Goal: Task Accomplishment & Management: Use online tool/utility

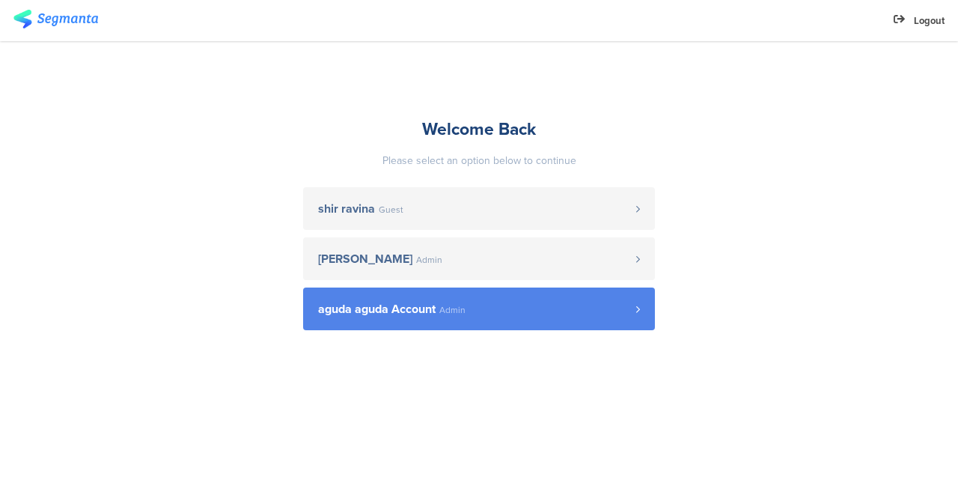
click at [388, 310] on span "aguda aguda Account" at bounding box center [376, 309] width 117 height 12
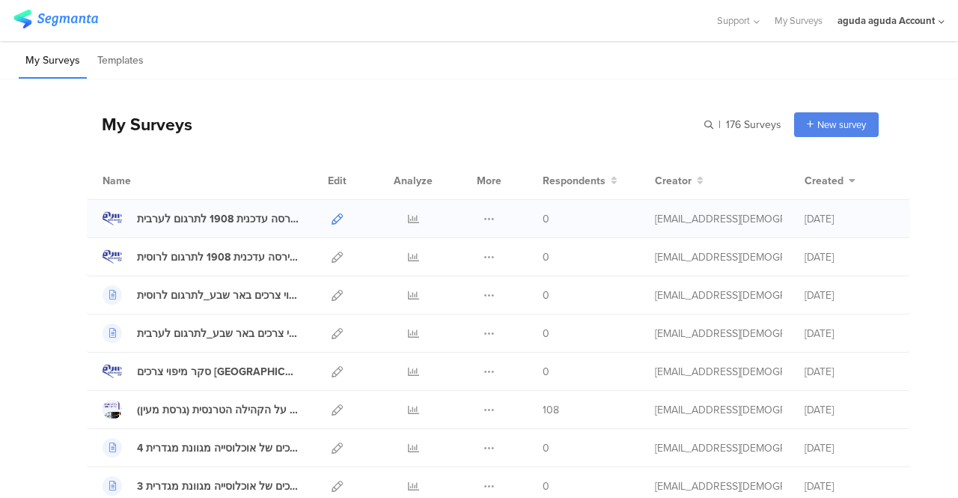
click at [331, 219] on icon at bounding box center [336, 218] width 11 height 11
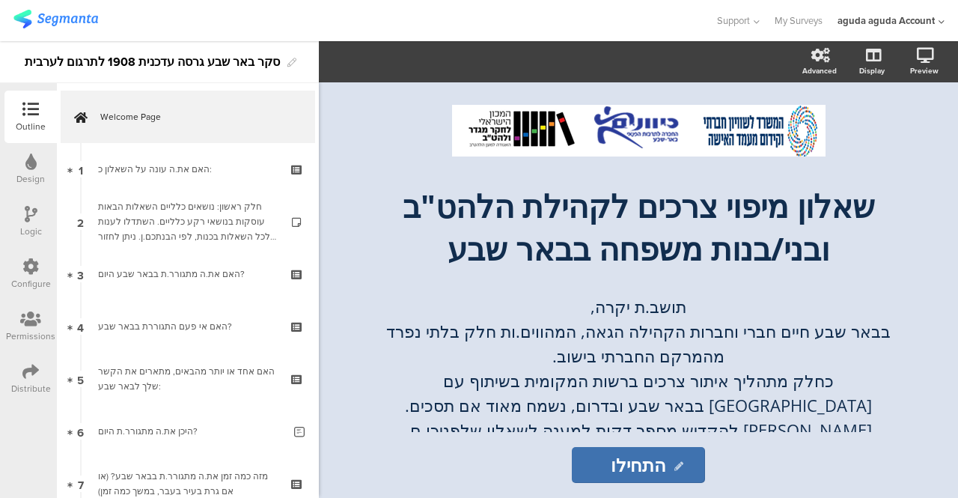
click at [25, 322] on icon at bounding box center [30, 318] width 21 height 16
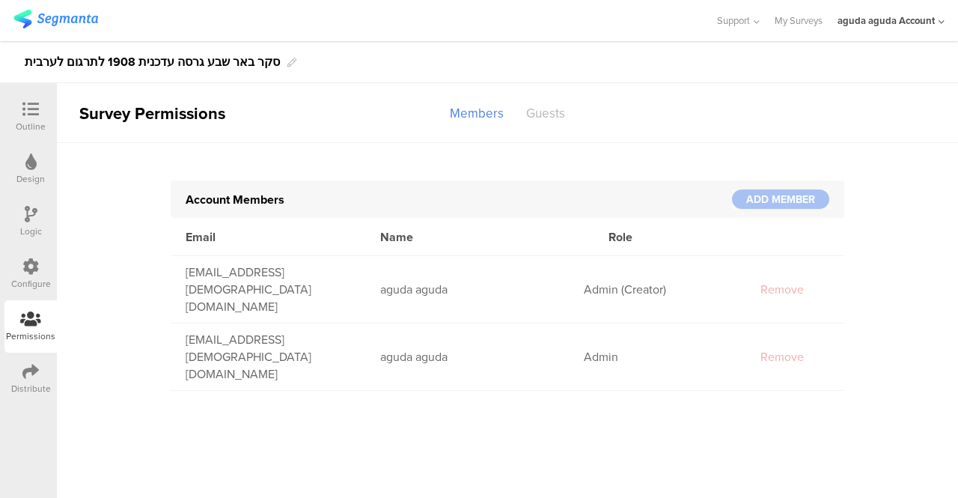
click at [526, 112] on div "Guests" at bounding box center [545, 113] width 61 height 26
